Goal: Find contact information: Find contact information

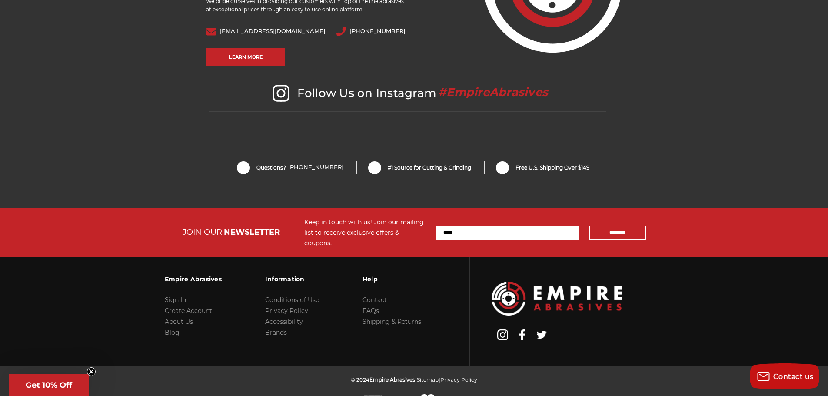
scroll to position [1830, 0]
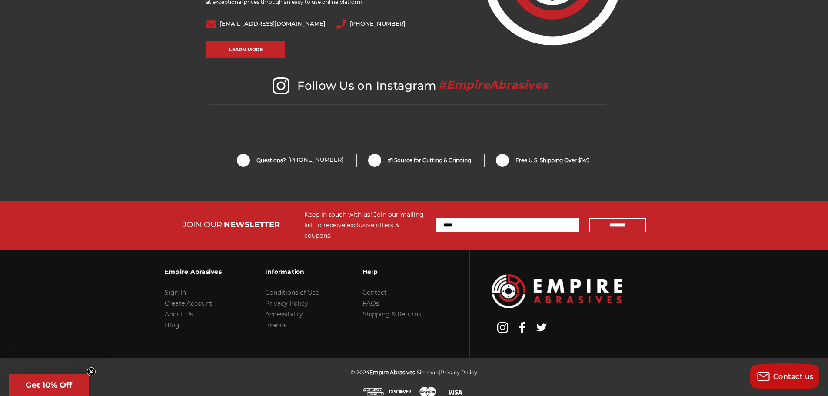
click at [181, 310] on link "About Us" at bounding box center [179, 314] width 28 height 8
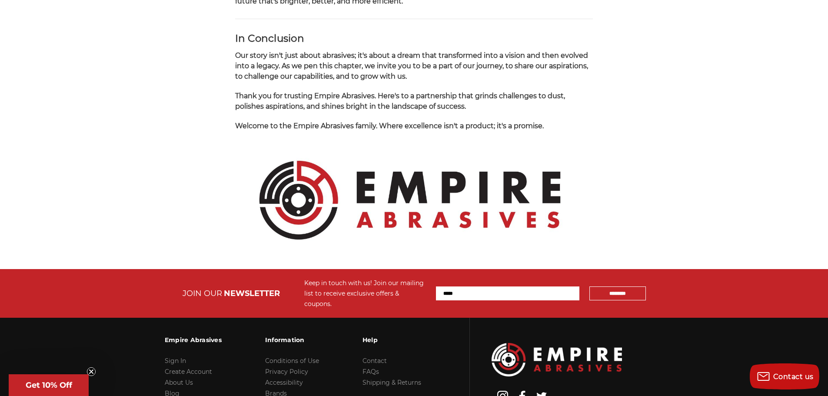
scroll to position [919, 0]
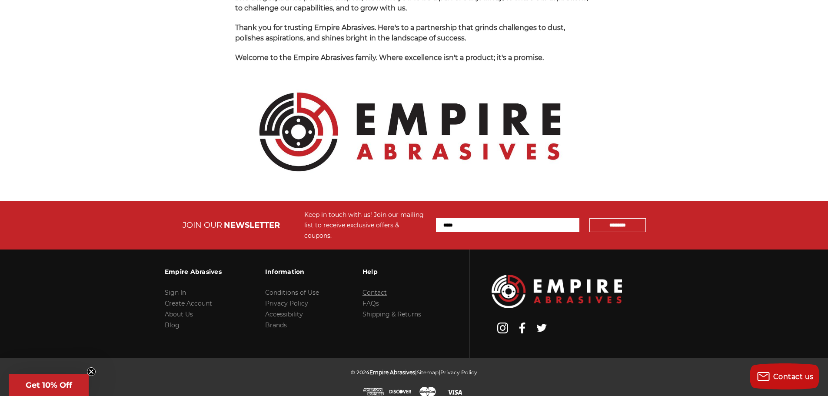
click at [377, 288] on link "Contact" at bounding box center [374, 292] width 24 height 8
